Goal: Information Seeking & Learning: Check status

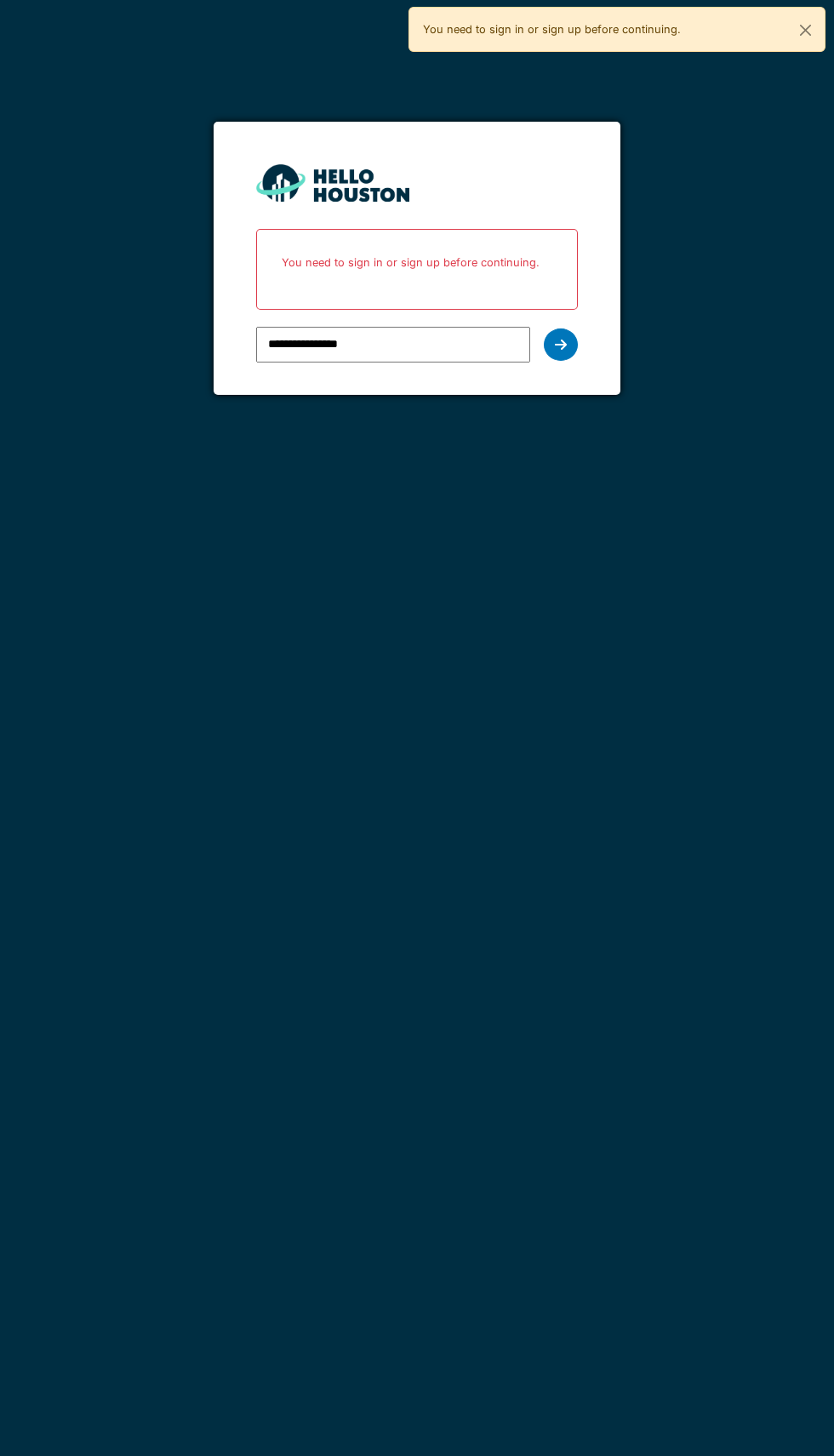
click at [568, 354] on div at bounding box center [561, 344] width 34 height 32
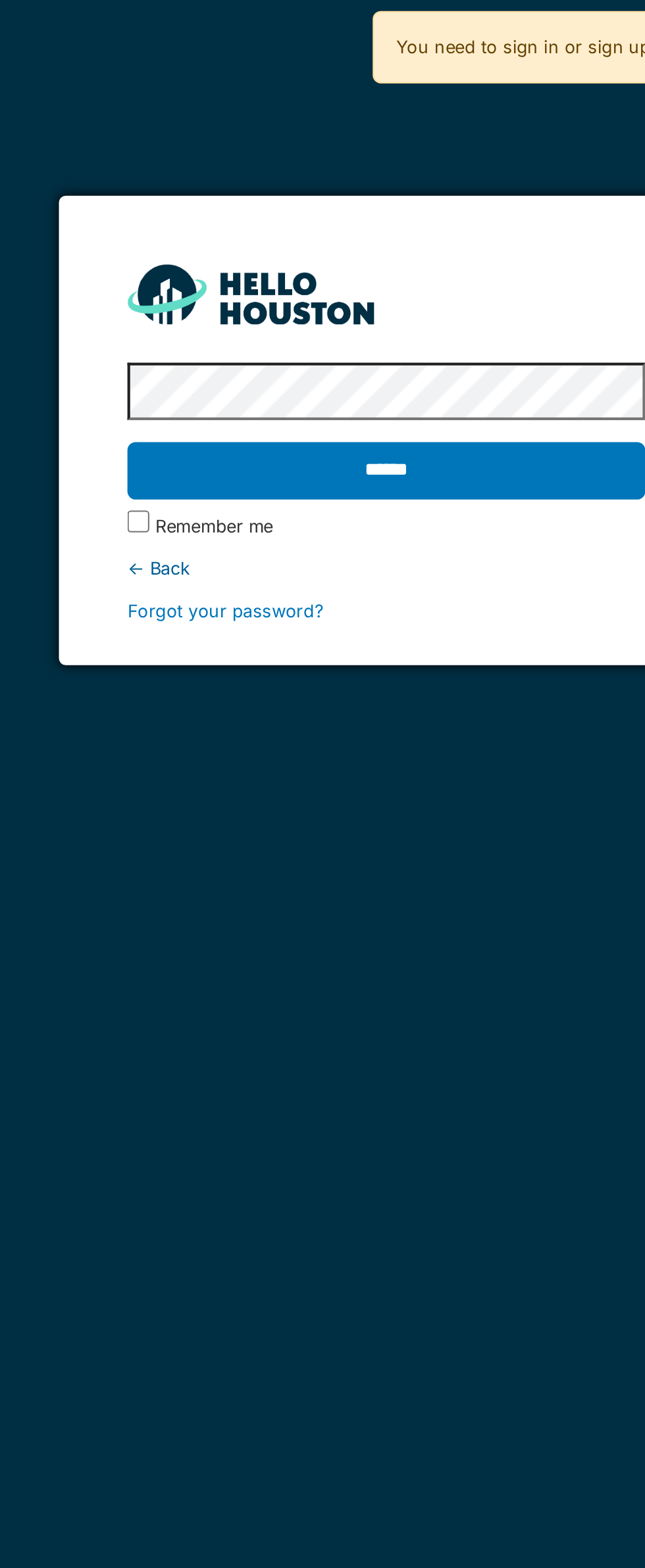
click at [343, 230] on input "******" at bounding box center [322, 226] width 248 height 28
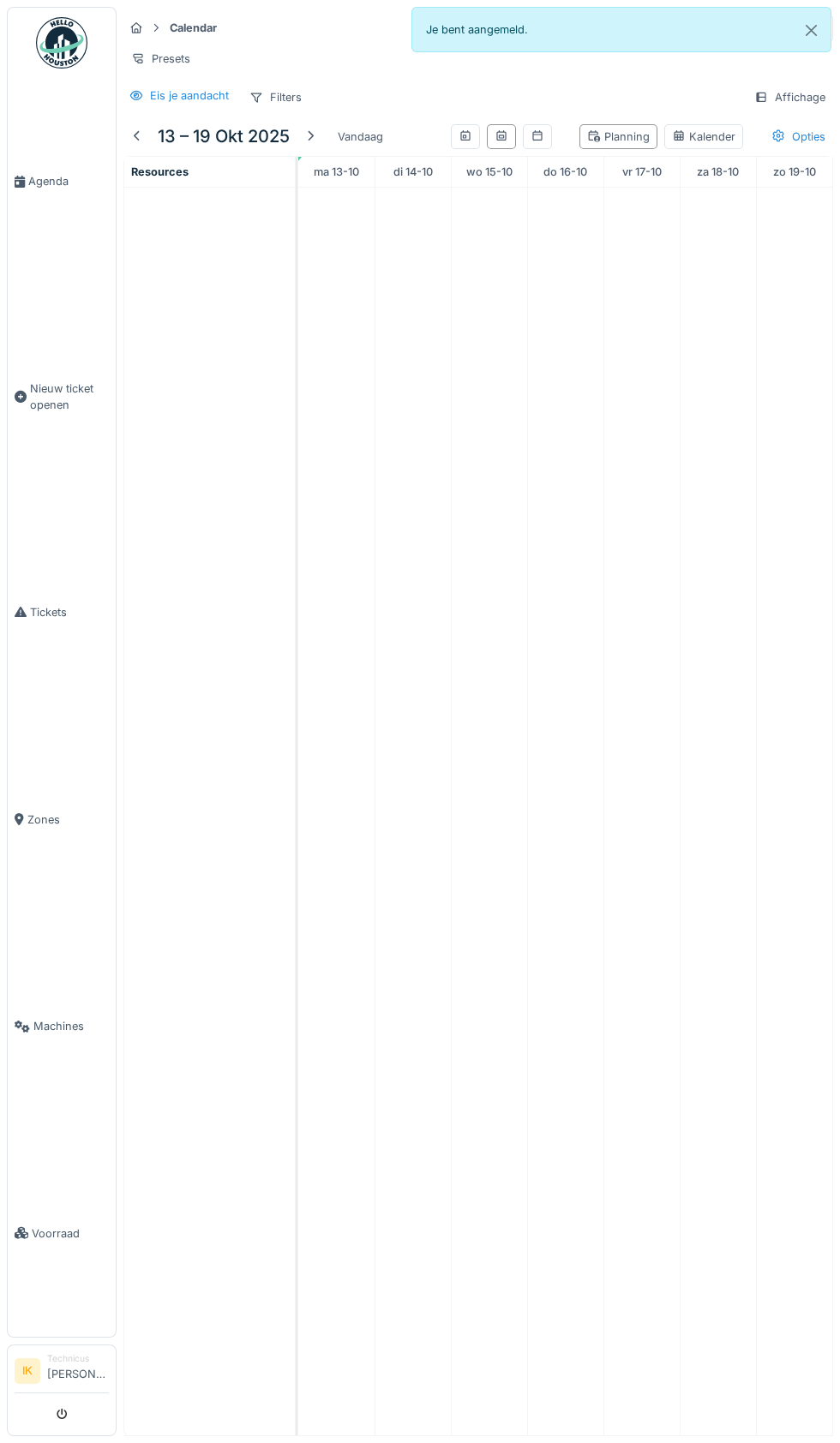
click at [46, 175] on link "Agenda" at bounding box center [61, 182] width 108 height 208
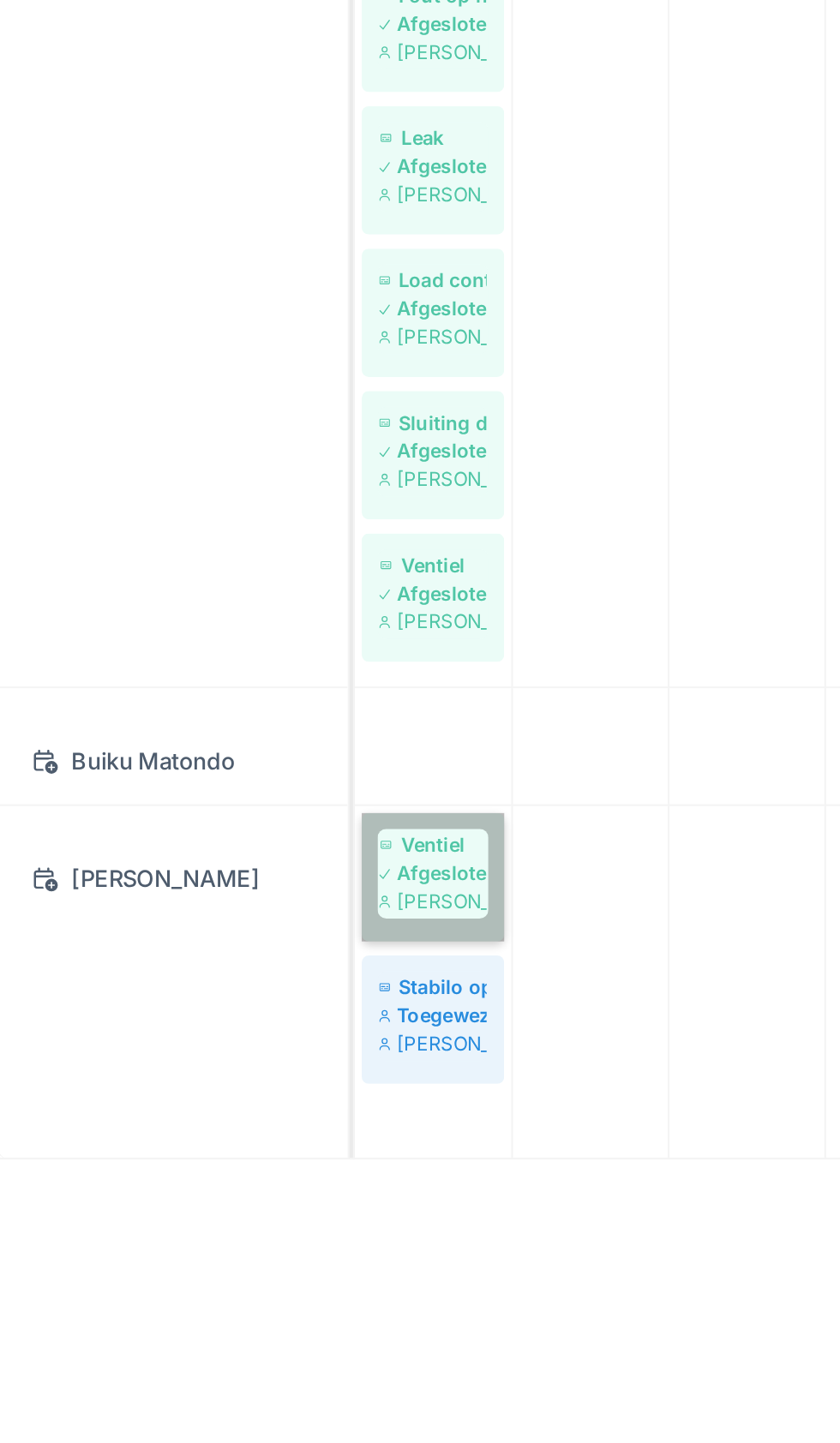
click at [341, 1306] on link "Ventiel Afgesloten Carl Bauwelinck" at bounding box center [336, 1298] width 70 height 62
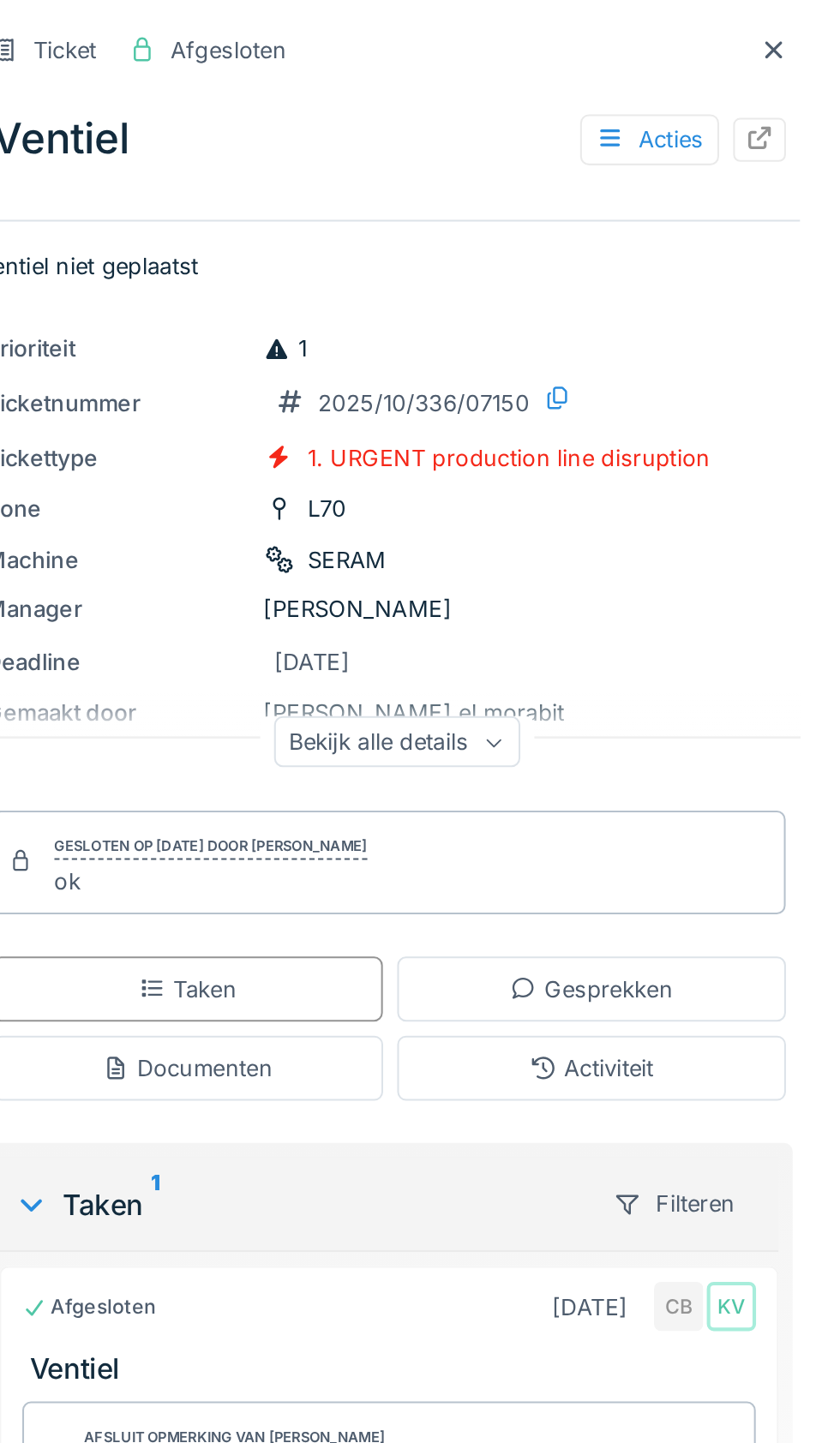
click at [806, 23] on icon at bounding box center [807, 23] width 8 height 8
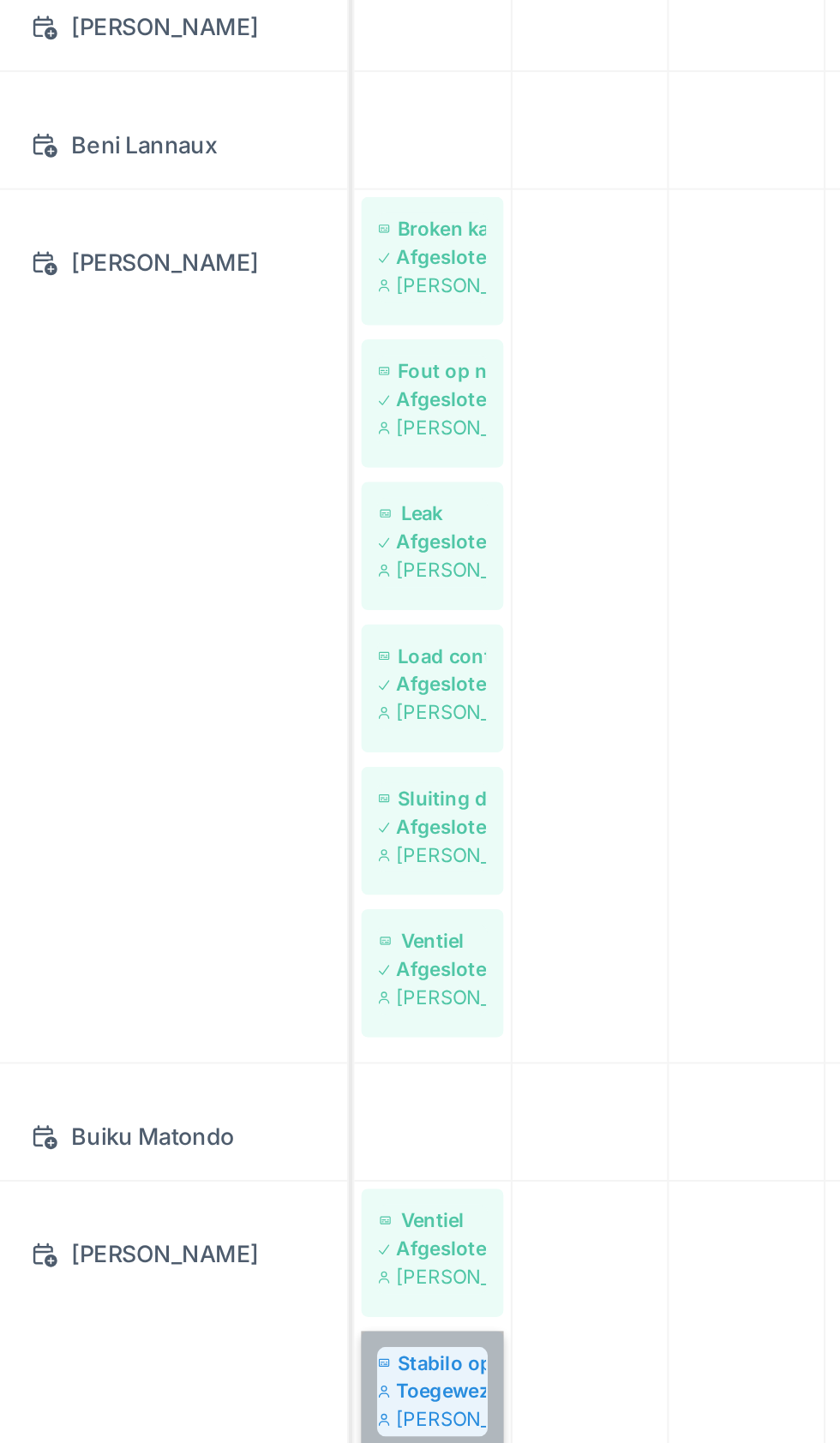
click at [345, 1371] on link "Stabilo open lasnaad Toegewezen Carl Bauwelinck" at bounding box center [336, 1368] width 70 height 62
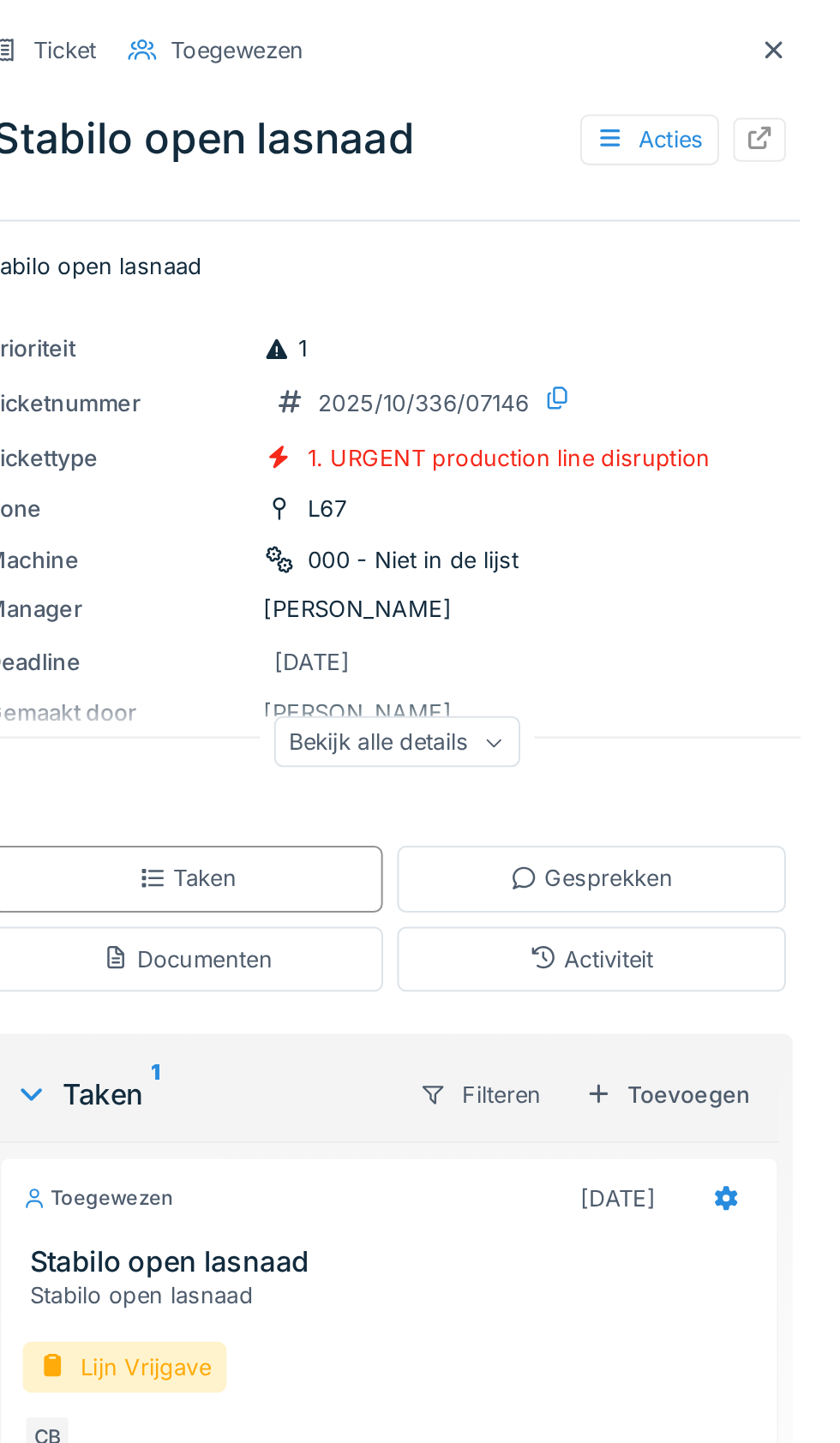
click at [807, 24] on icon at bounding box center [807, 23] width 8 height 8
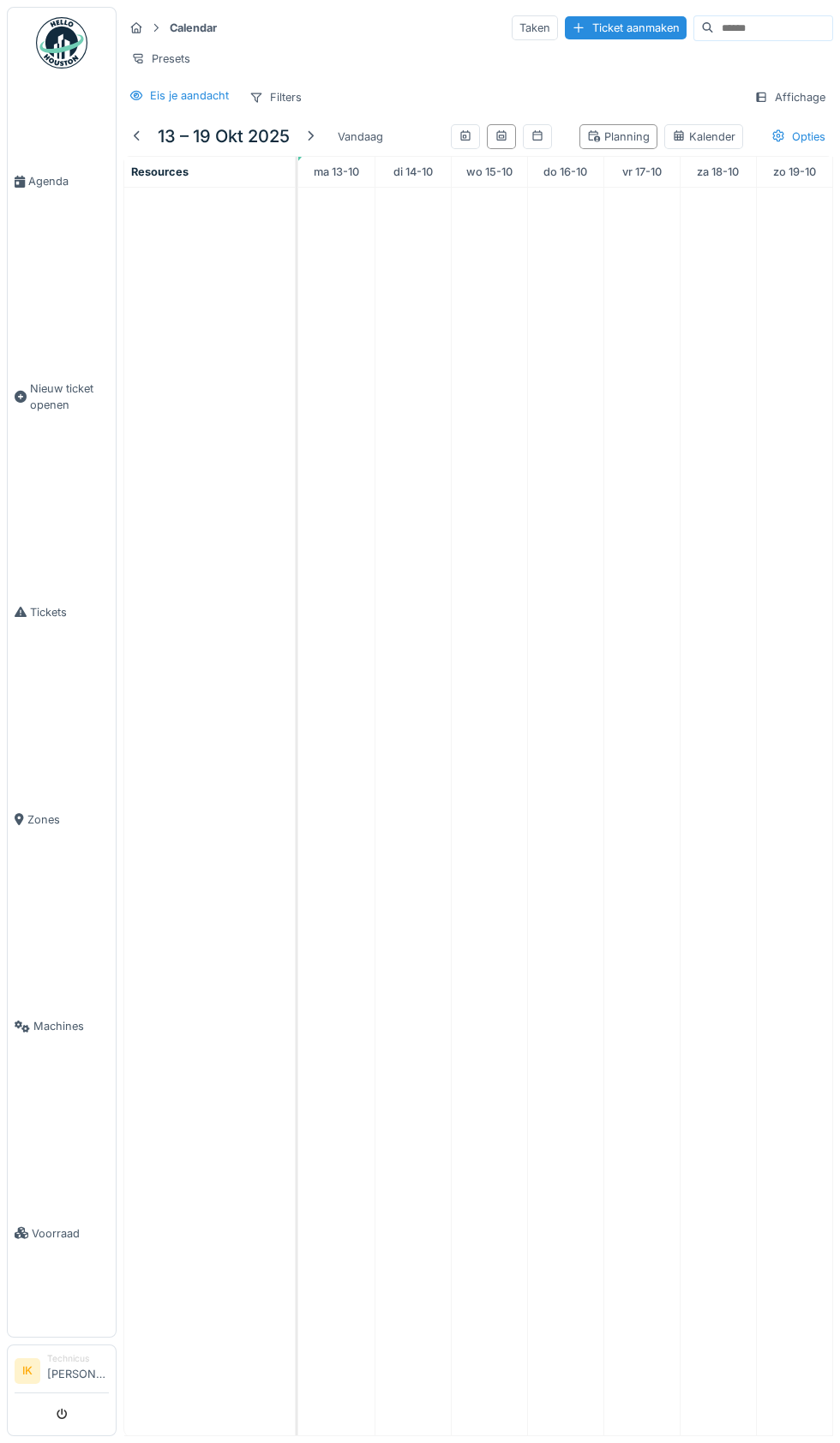
click at [33, 189] on span "Agenda" at bounding box center [69, 182] width 81 height 17
click at [46, 189] on span "Agenda" at bounding box center [69, 182] width 81 height 17
click at [59, 189] on span "Agenda" at bounding box center [69, 182] width 81 height 17
click at [49, 170] on link "Agenda" at bounding box center [61, 182] width 108 height 208
